Goal: Obtain resource: Obtain resource

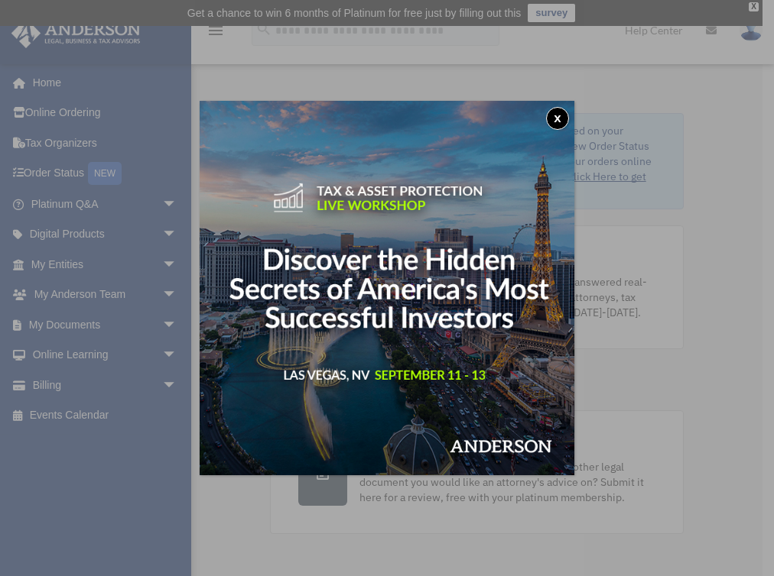
click at [556, 116] on button "x" at bounding box center [557, 118] width 23 height 23
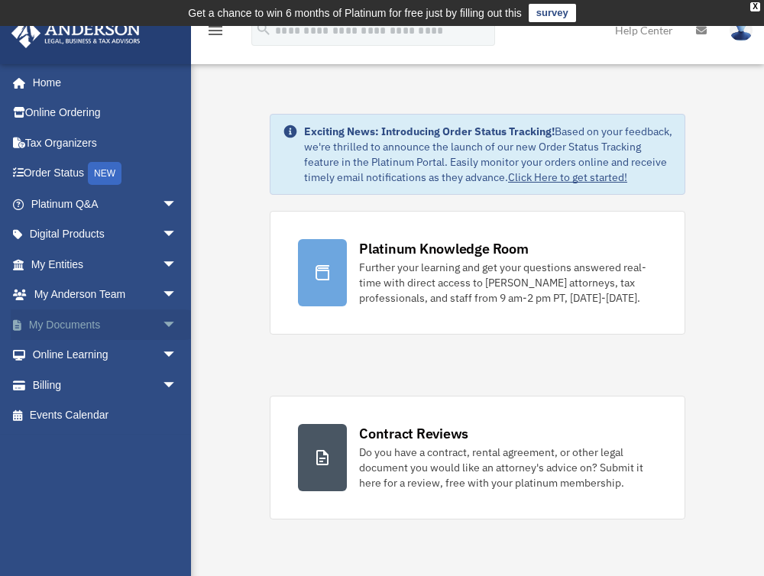
click at [67, 320] on link "My Documents arrow_drop_down" at bounding box center [106, 325] width 190 height 31
click at [162, 321] on span "arrow_drop_down" at bounding box center [177, 325] width 31 height 31
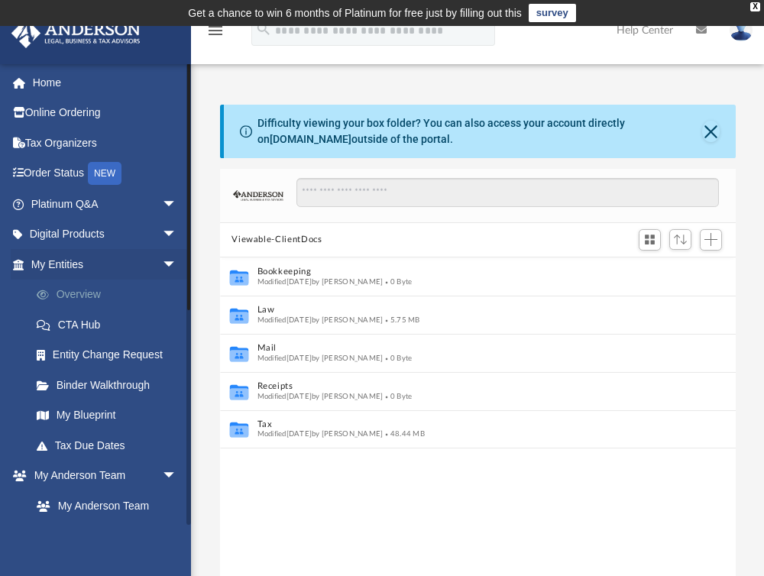
scroll to position [183, 0]
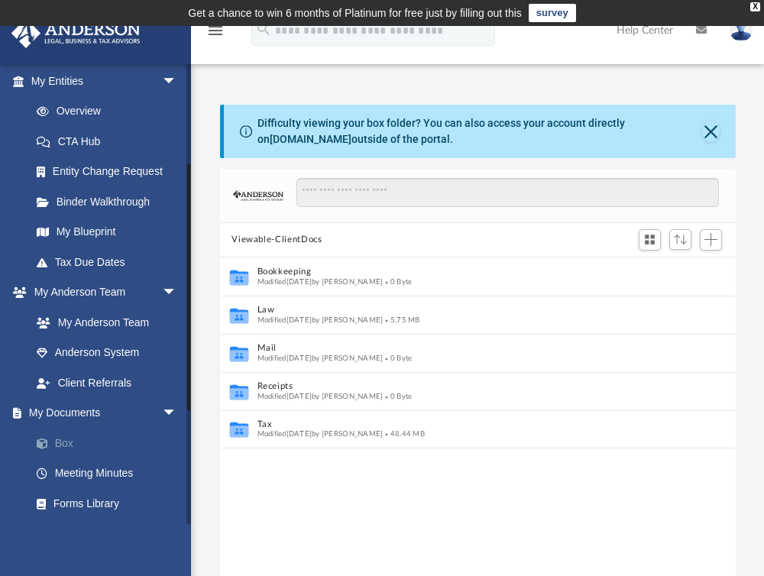
click at [65, 443] on link "Box" at bounding box center [110, 443] width 179 height 31
click at [92, 441] on link "Box" at bounding box center [110, 443] width 179 height 31
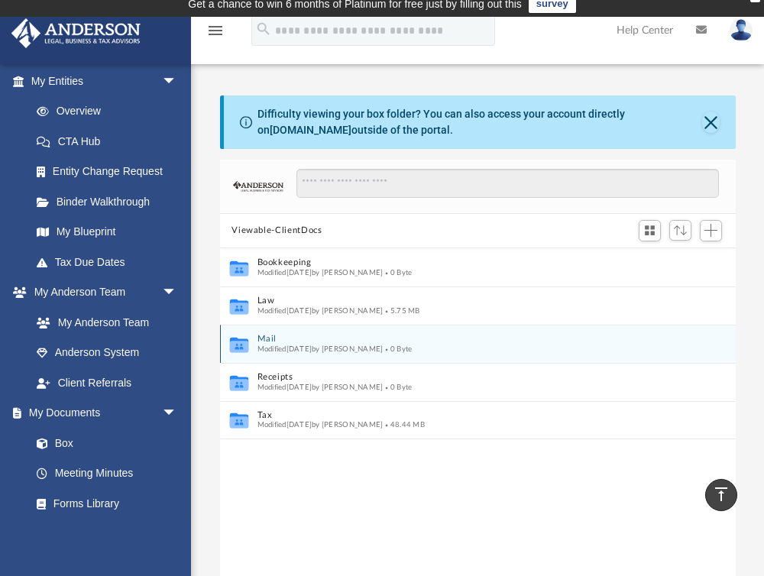
scroll to position [0, 0]
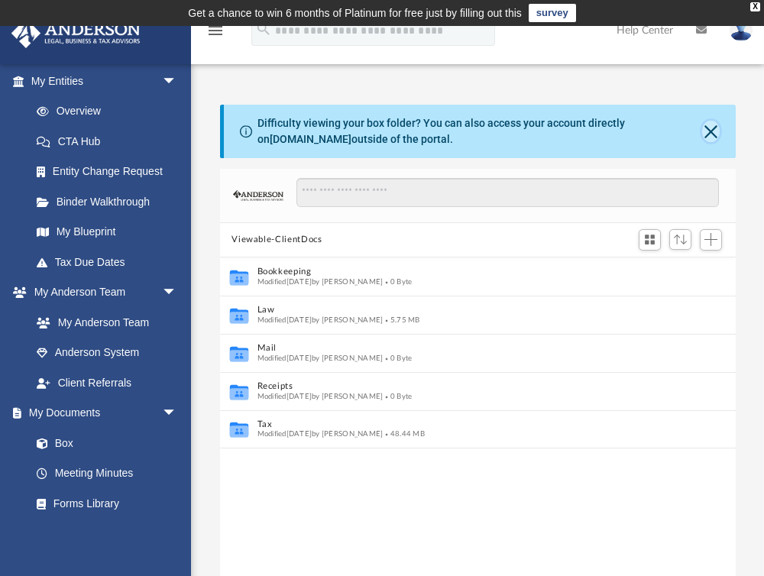
click at [705, 130] on button "Close" at bounding box center [711, 131] width 17 height 21
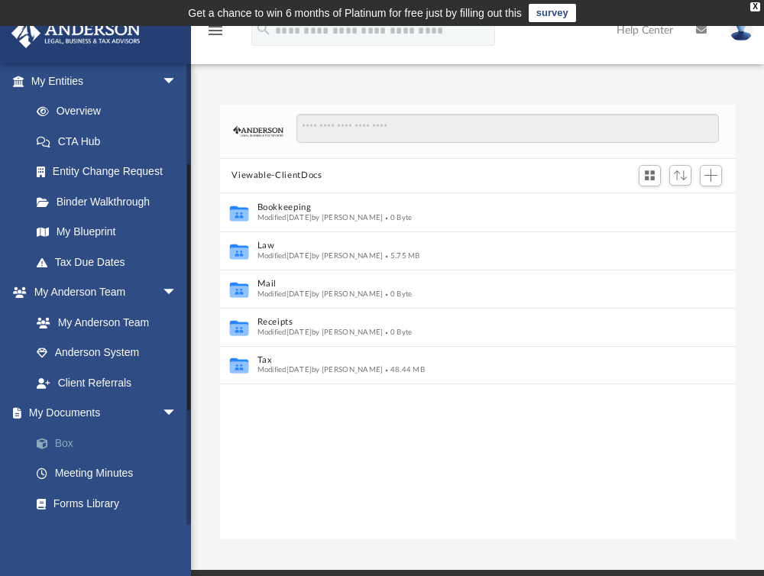
click at [72, 447] on link "Box" at bounding box center [110, 443] width 179 height 31
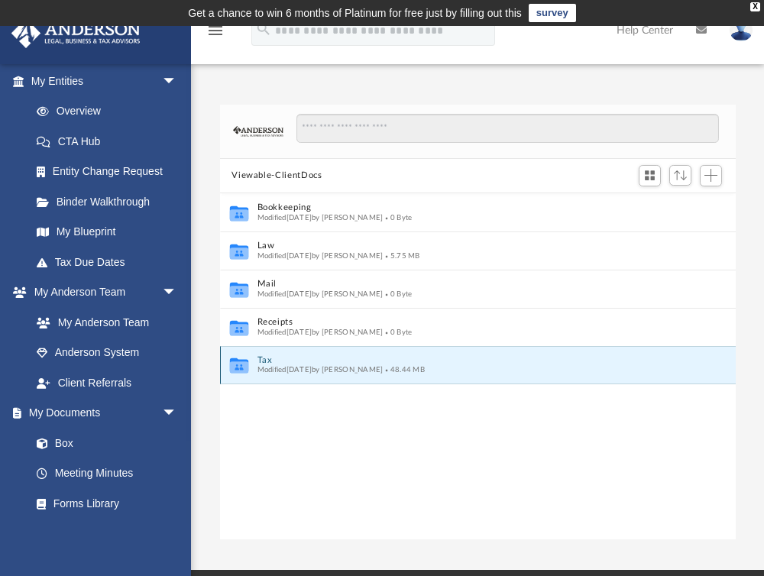
click at [269, 355] on button "Tax" at bounding box center [467, 360] width 421 height 10
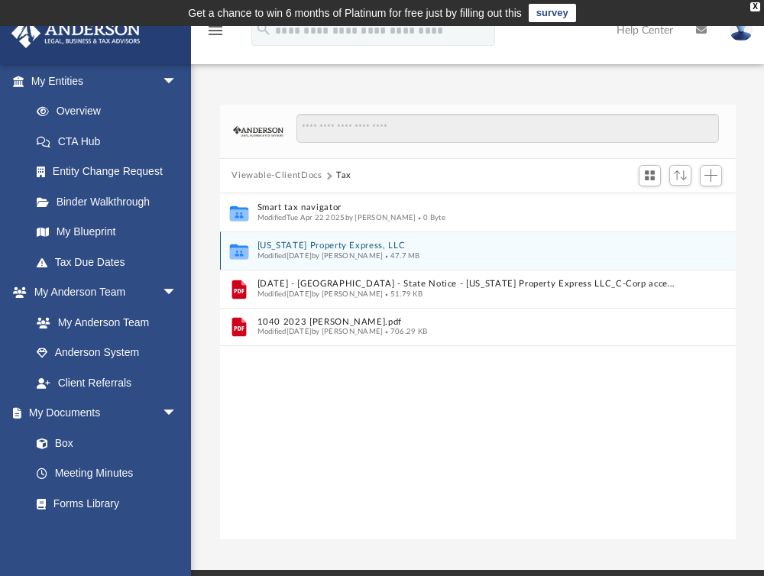
click at [386, 247] on button "[US_STATE] Property Express, LLC" at bounding box center [467, 246] width 421 height 10
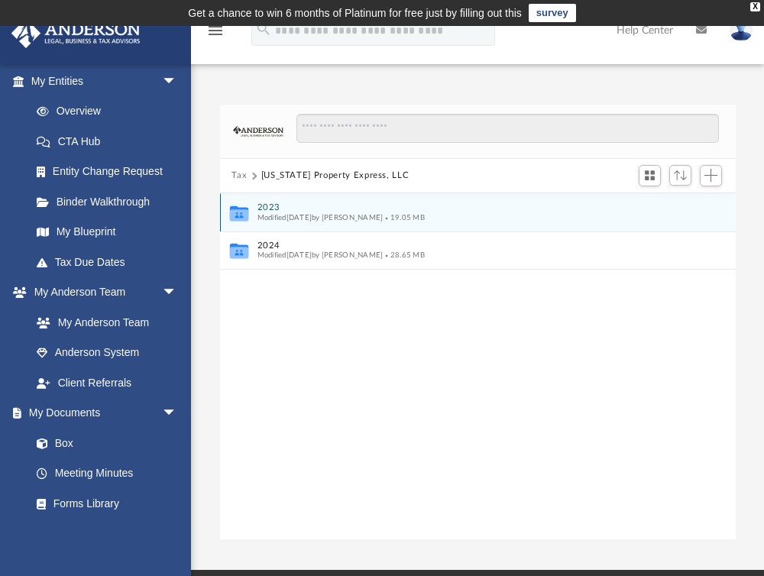
click at [263, 205] on button "2023" at bounding box center [467, 208] width 421 height 10
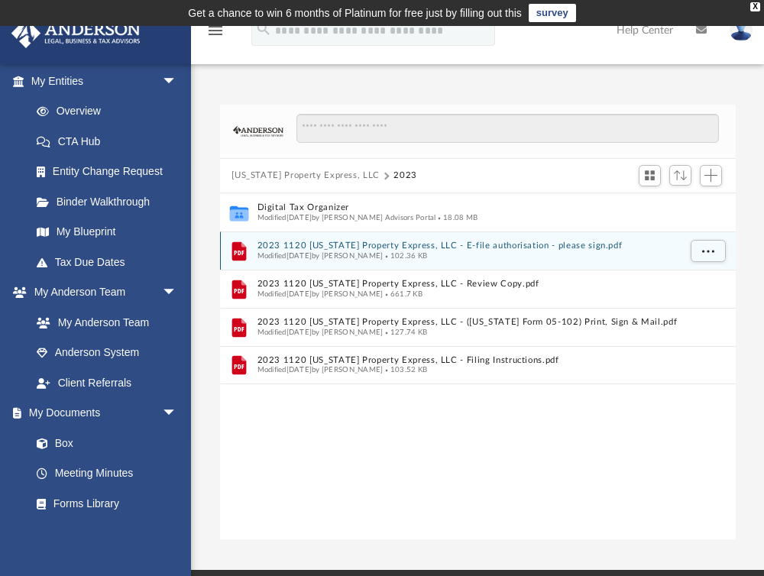
click at [412, 242] on button "2023 1120 [US_STATE] Property Express, LLC - E-file authorisation - please sign…" at bounding box center [467, 246] width 421 height 10
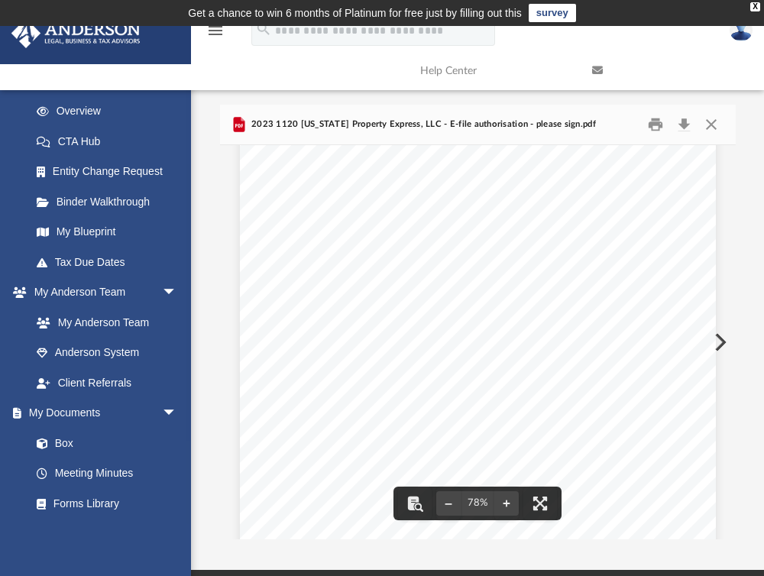
scroll to position [183, 0]
click at [333, 321] on div "For calendar year [DATE], or tax year beginning , 2023, ending , 20 310211 [DAT…" at bounding box center [478, 309] width 476 height 673
